Goal: Browse casually

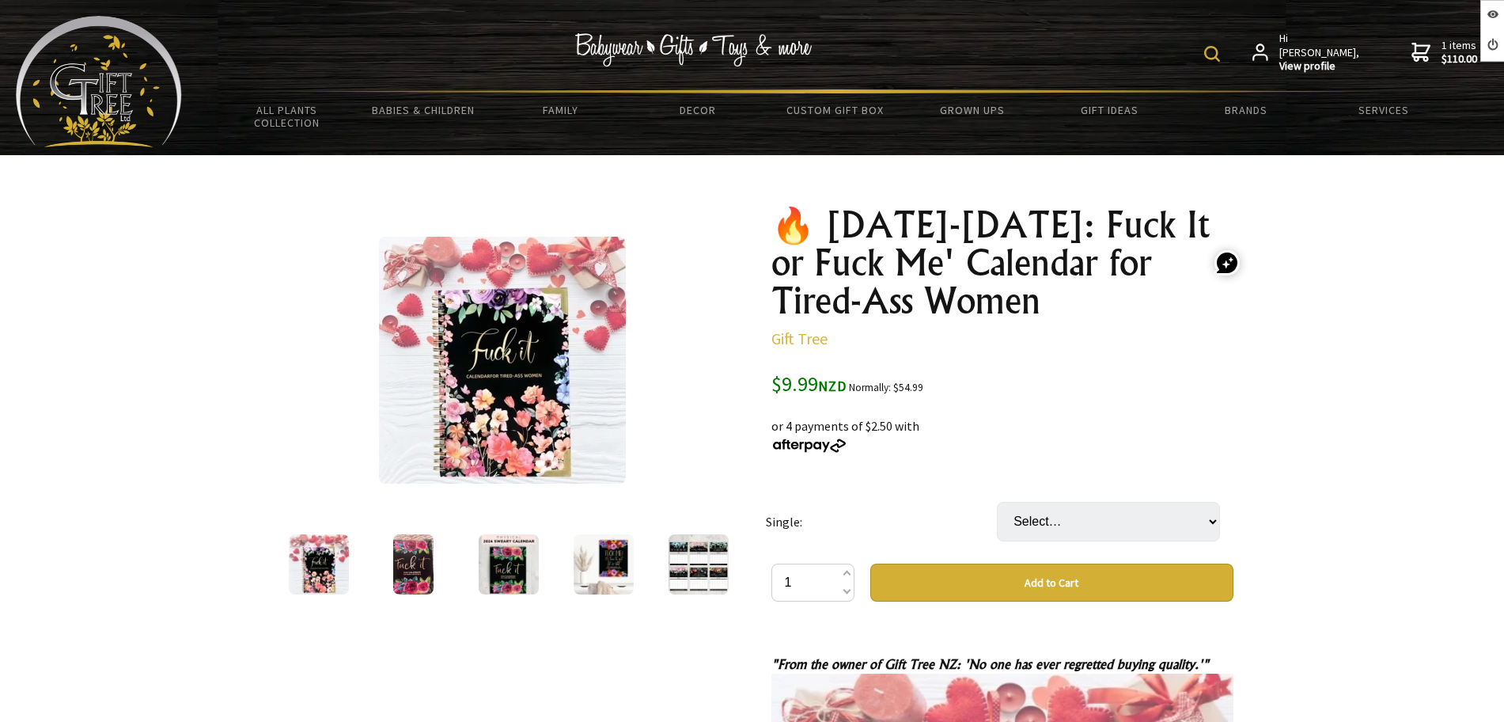
drag, startPoint x: 415, startPoint y: 574, endPoint x: 404, endPoint y: 549, distance: 28.0
click at [415, 574] on img at bounding box center [413, 564] width 40 height 60
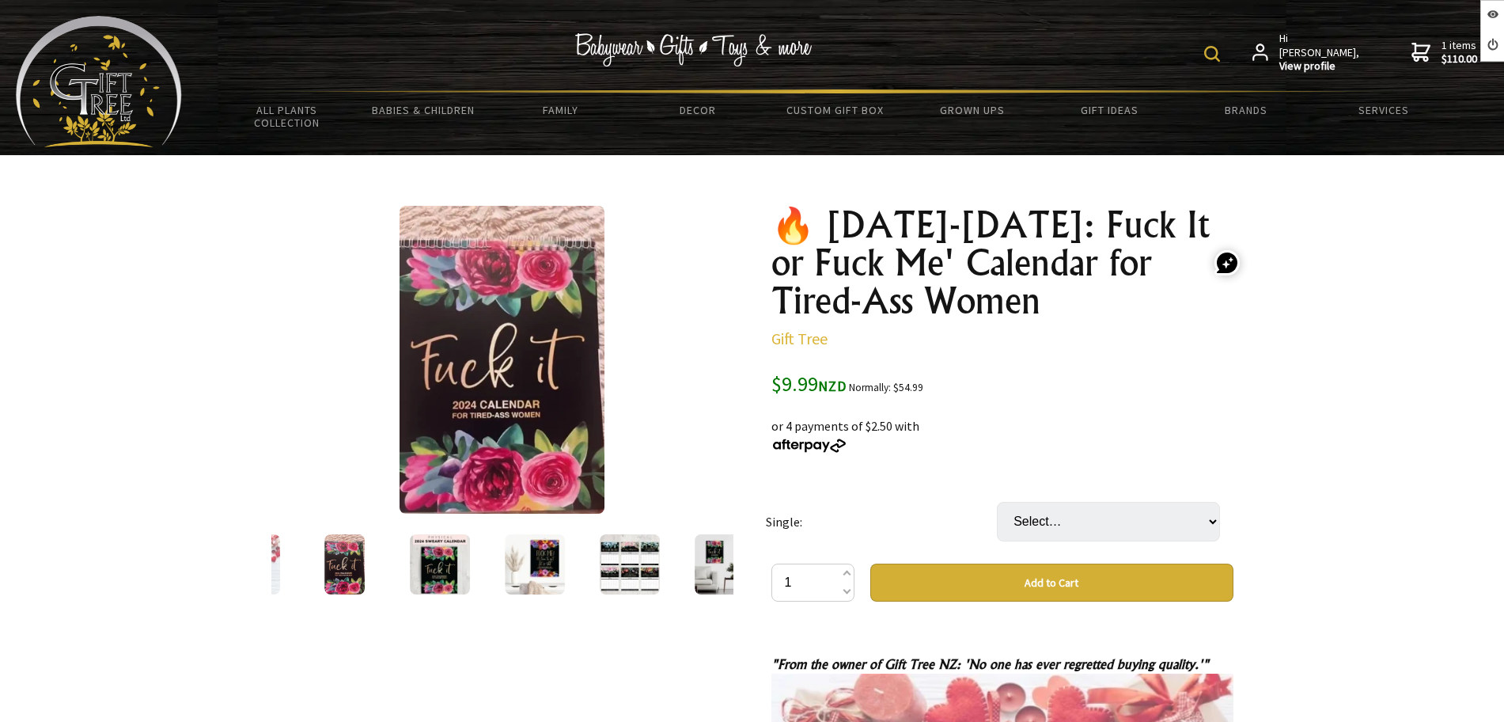
click at [446, 562] on img at bounding box center [440, 564] width 60 height 60
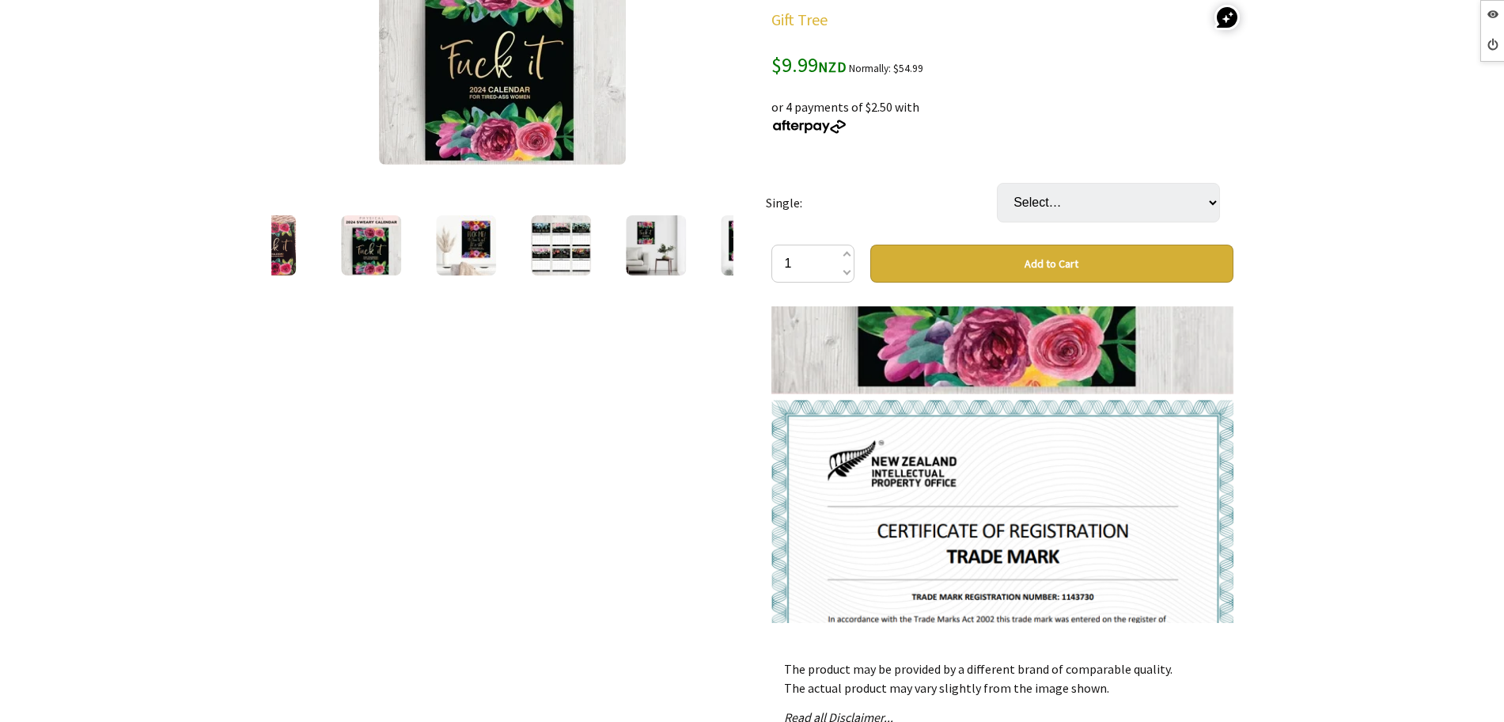
scroll to position [198, 0]
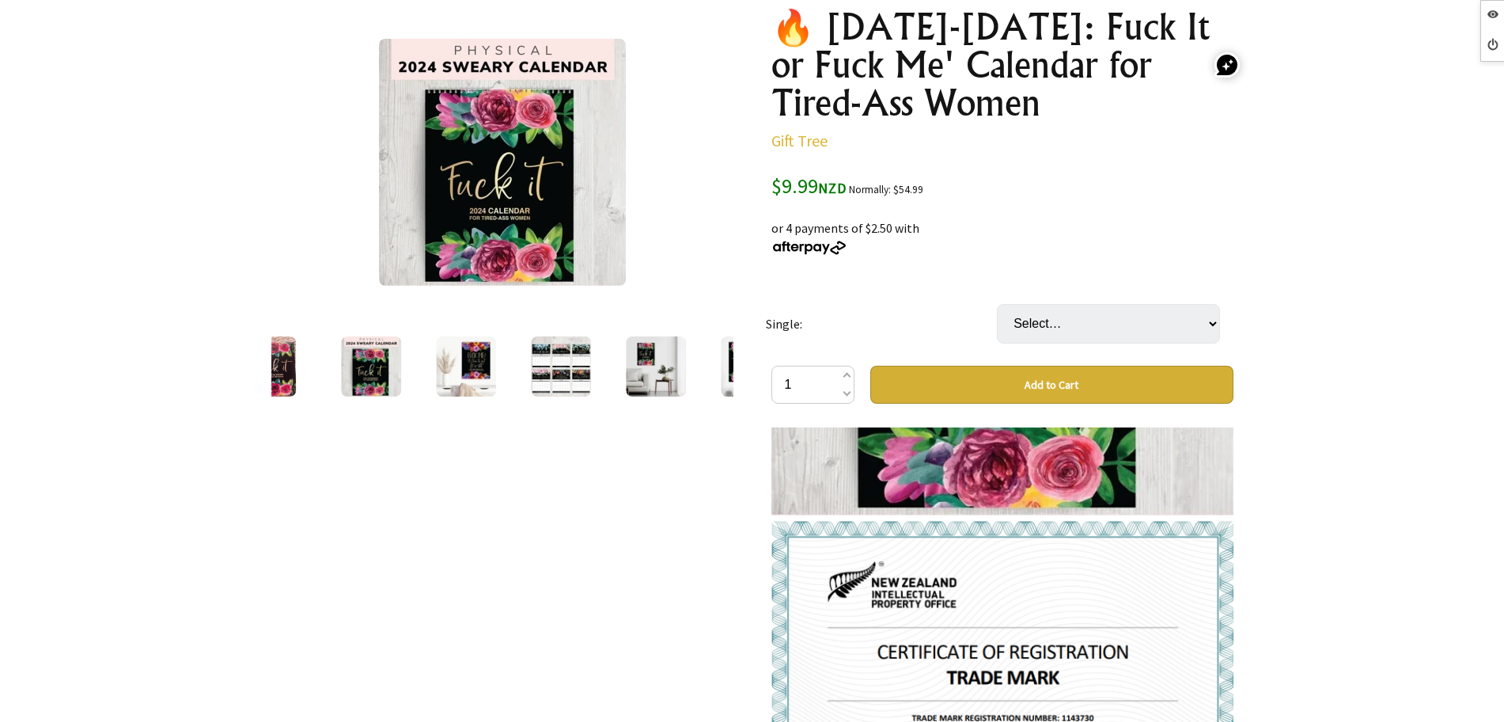
click at [377, 358] on img at bounding box center [371, 366] width 60 height 60
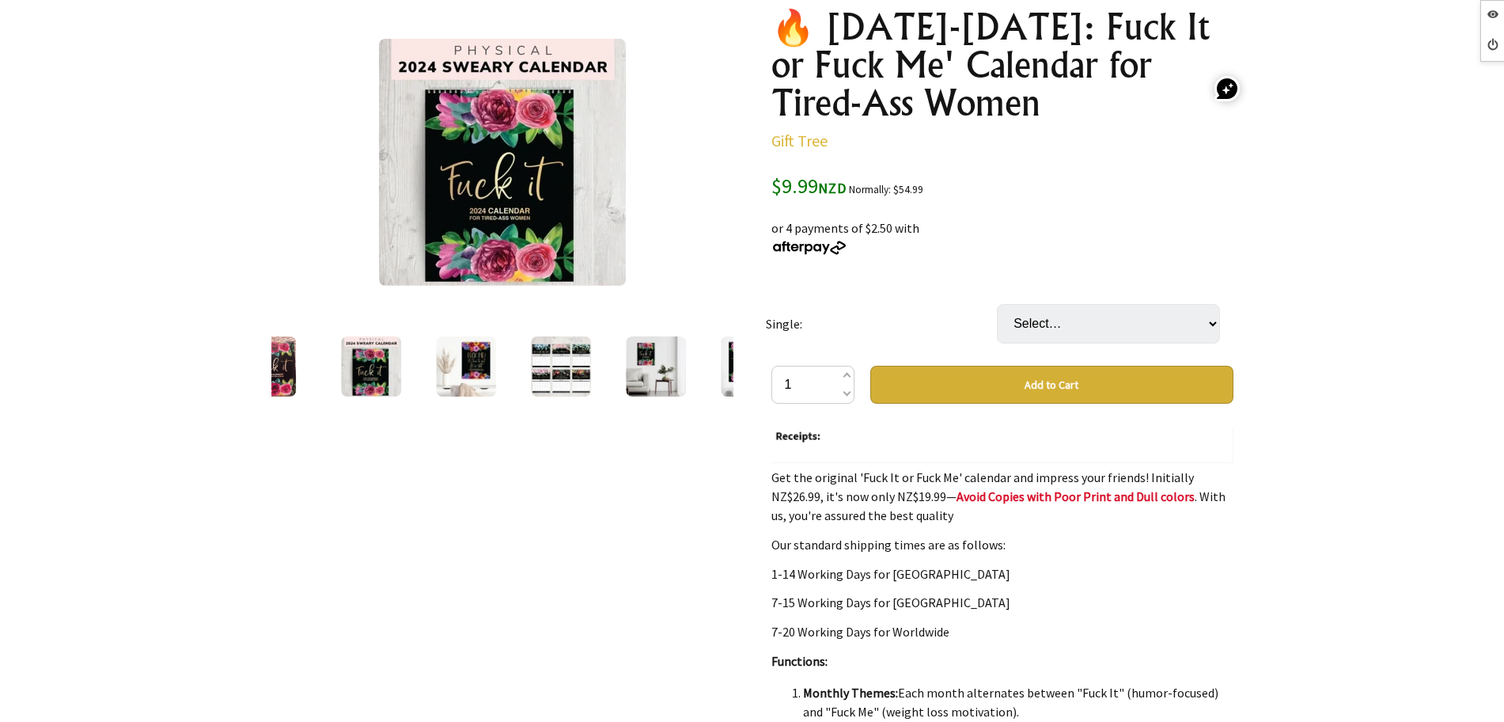
scroll to position [0, 0]
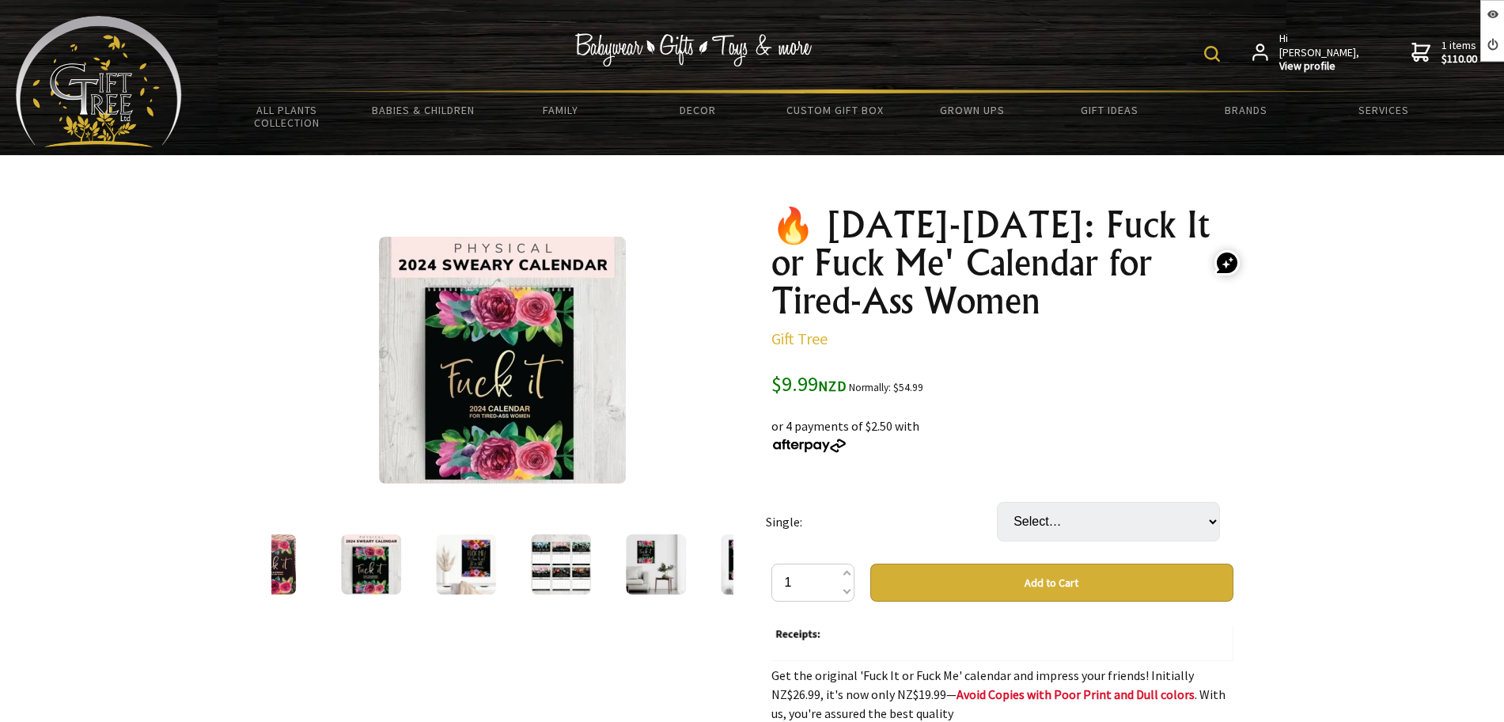
click at [547, 584] on img at bounding box center [561, 564] width 60 height 60
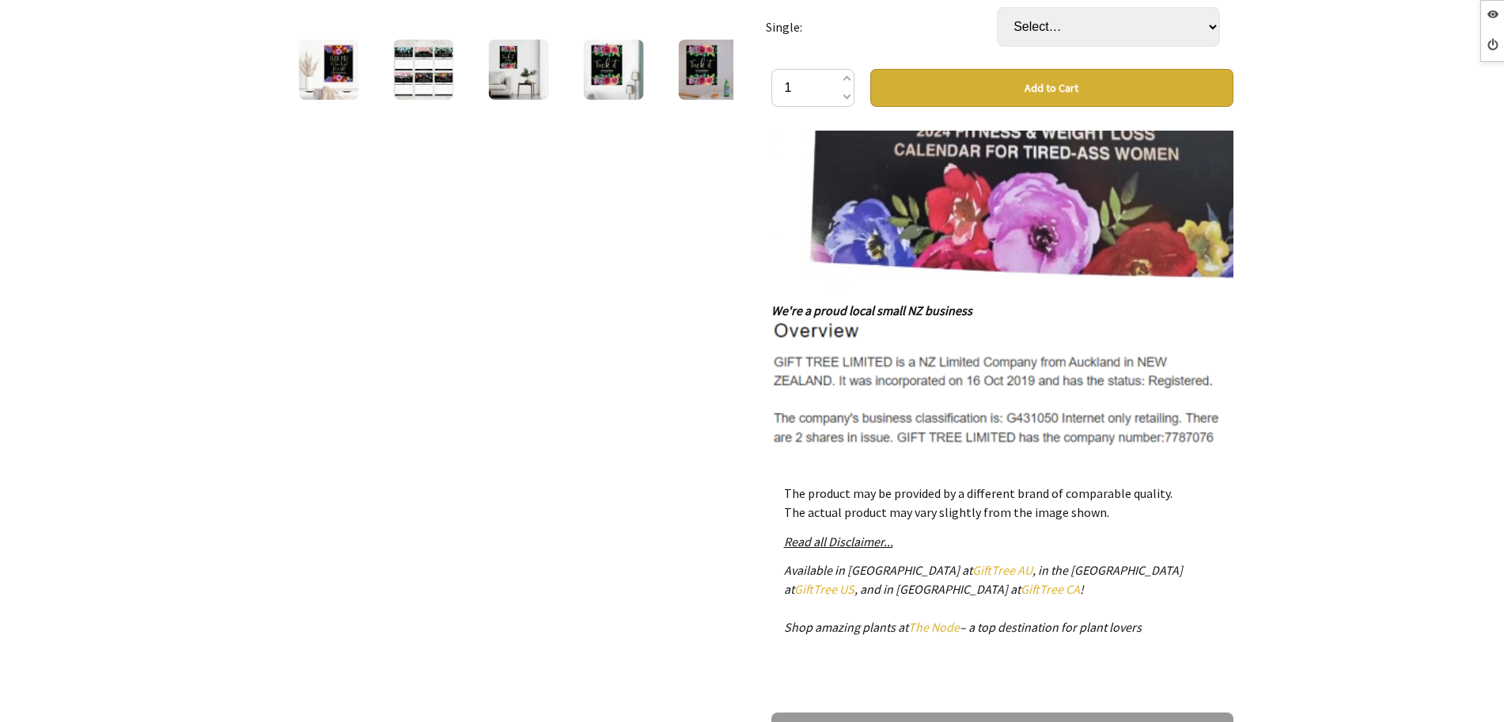
scroll to position [3066, 0]
